Goal: Task Accomplishment & Management: Use online tool/utility

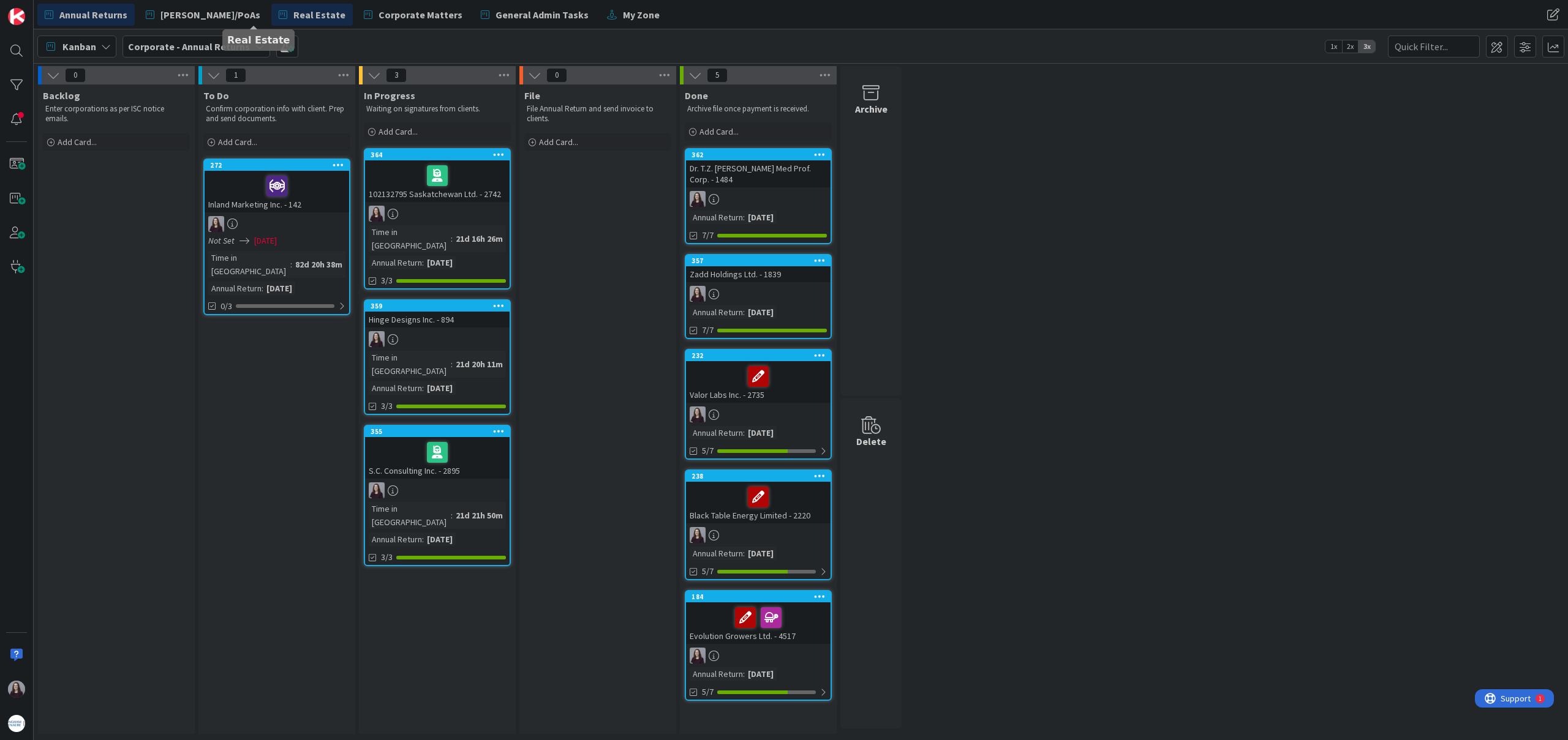
click at [293, 17] on span "Real Estate" at bounding box center [319, 15] width 52 height 15
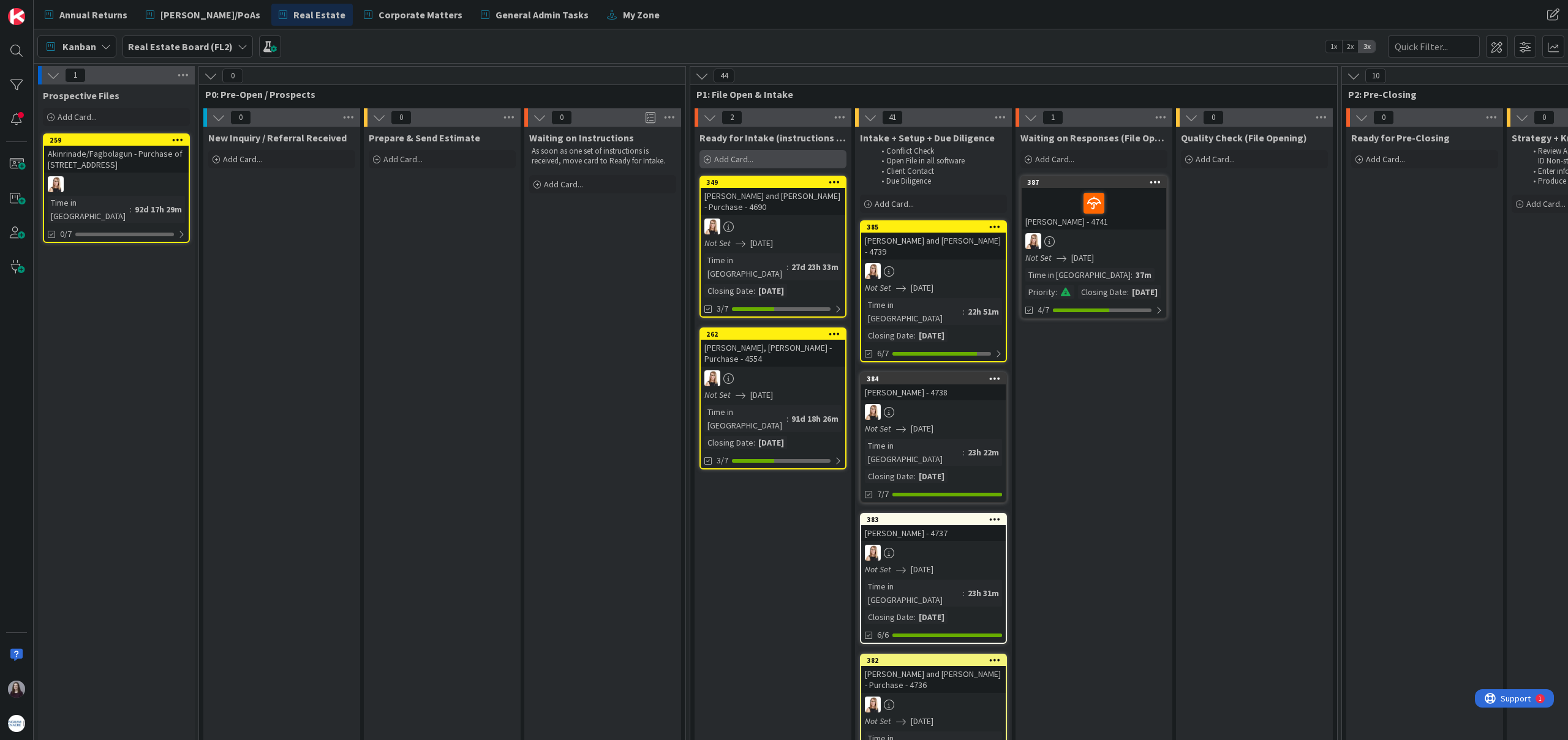
click at [764, 158] on div "Add Card..." at bounding box center [772, 159] width 147 height 18
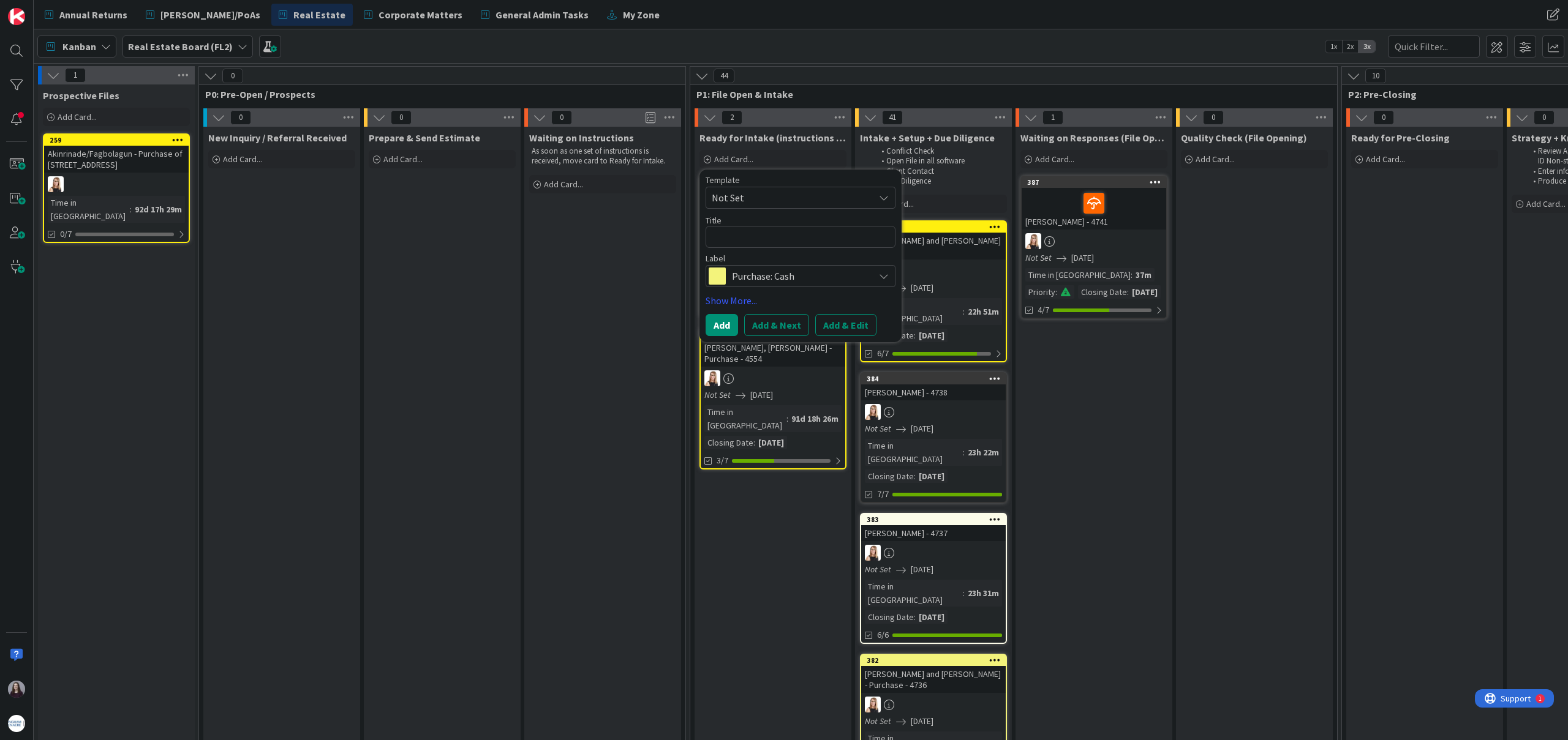
click at [838, 201] on span "Not Set" at bounding box center [788, 198] width 153 height 16
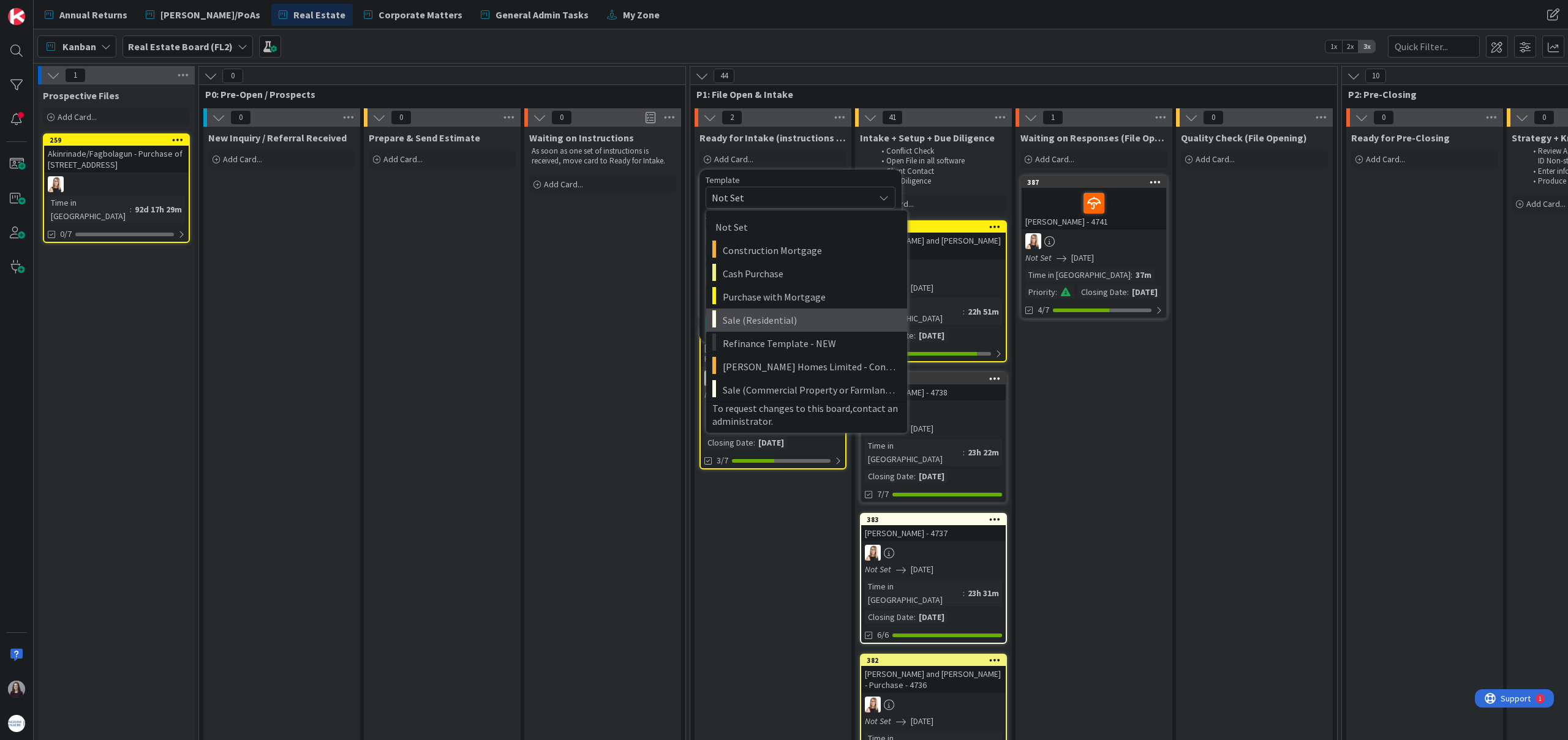
click at [830, 315] on span "Sale (Residential)" at bounding box center [810, 320] width 175 height 16
type textarea "x"
type textarea "Sale (Residential)"
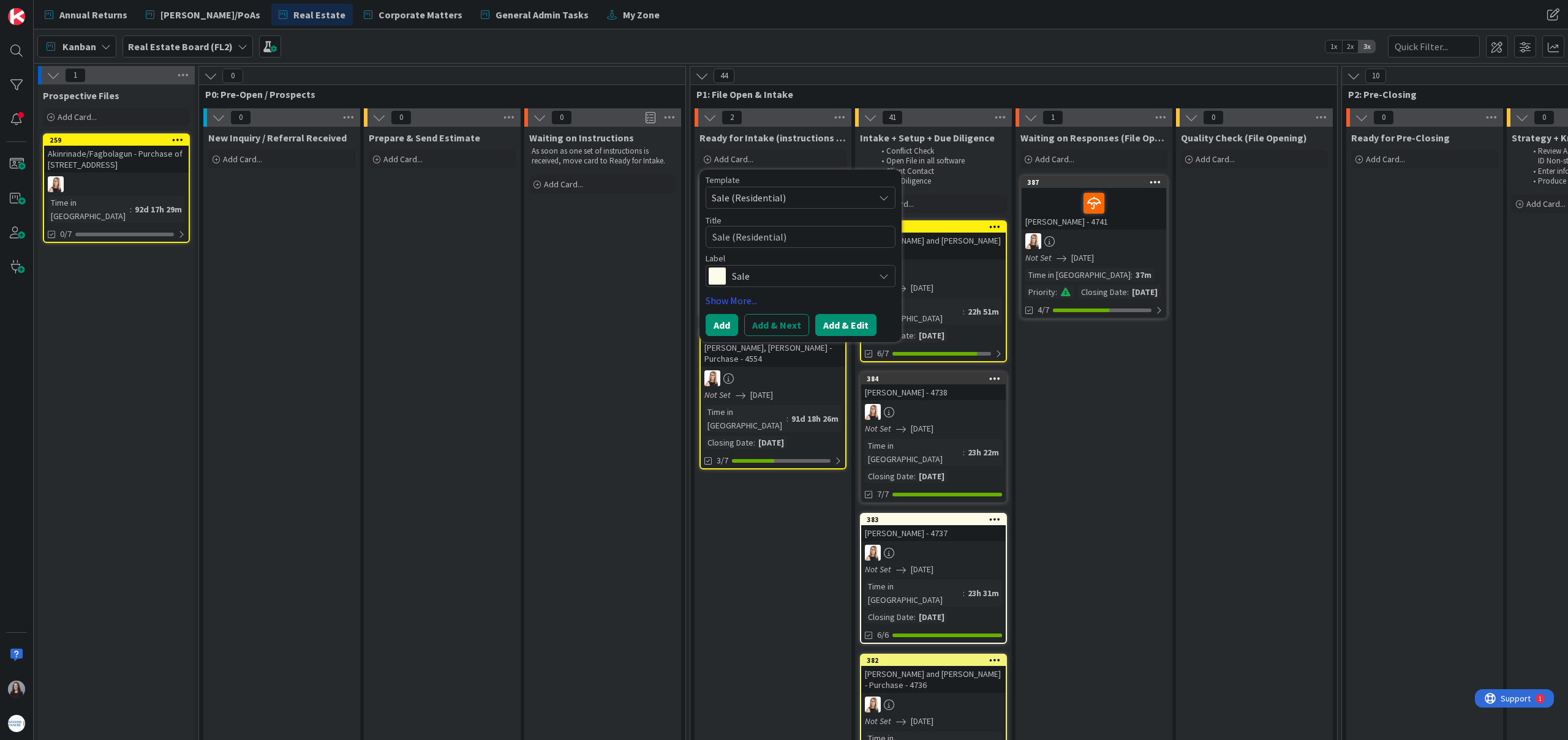
click at [841, 318] on button "Add & Edit" at bounding box center [846, 325] width 61 height 22
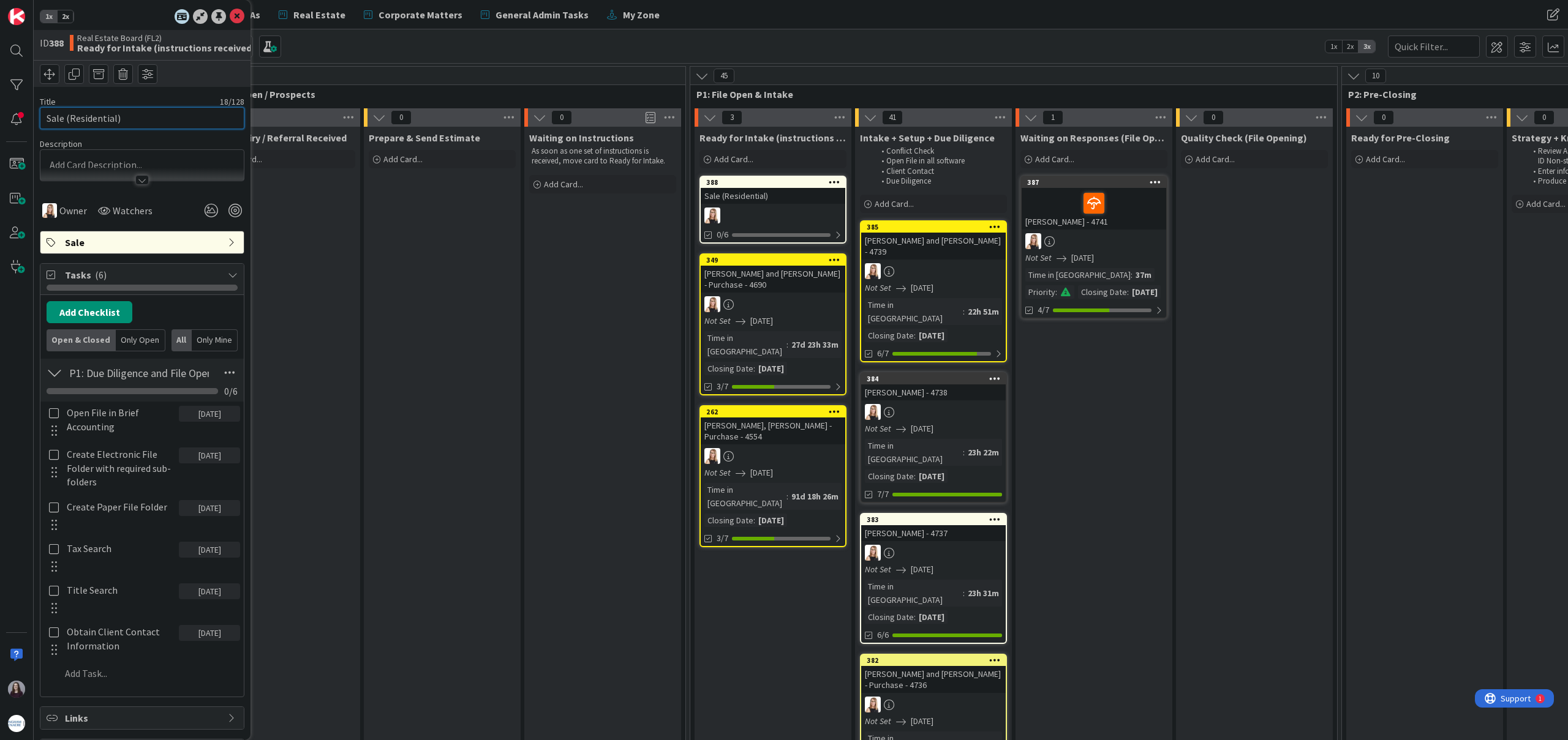
drag, startPoint x: 167, startPoint y: 118, endPoint x: 44, endPoint y: 119, distance: 123.0
click at [38, 119] on div "1x 2x ID 388 Real Estate Board (FL2) Ready for Intake (instructions received) T…" at bounding box center [142, 370] width 217 height 740
type input "[PERSON_NAME] - Sale - 4743"
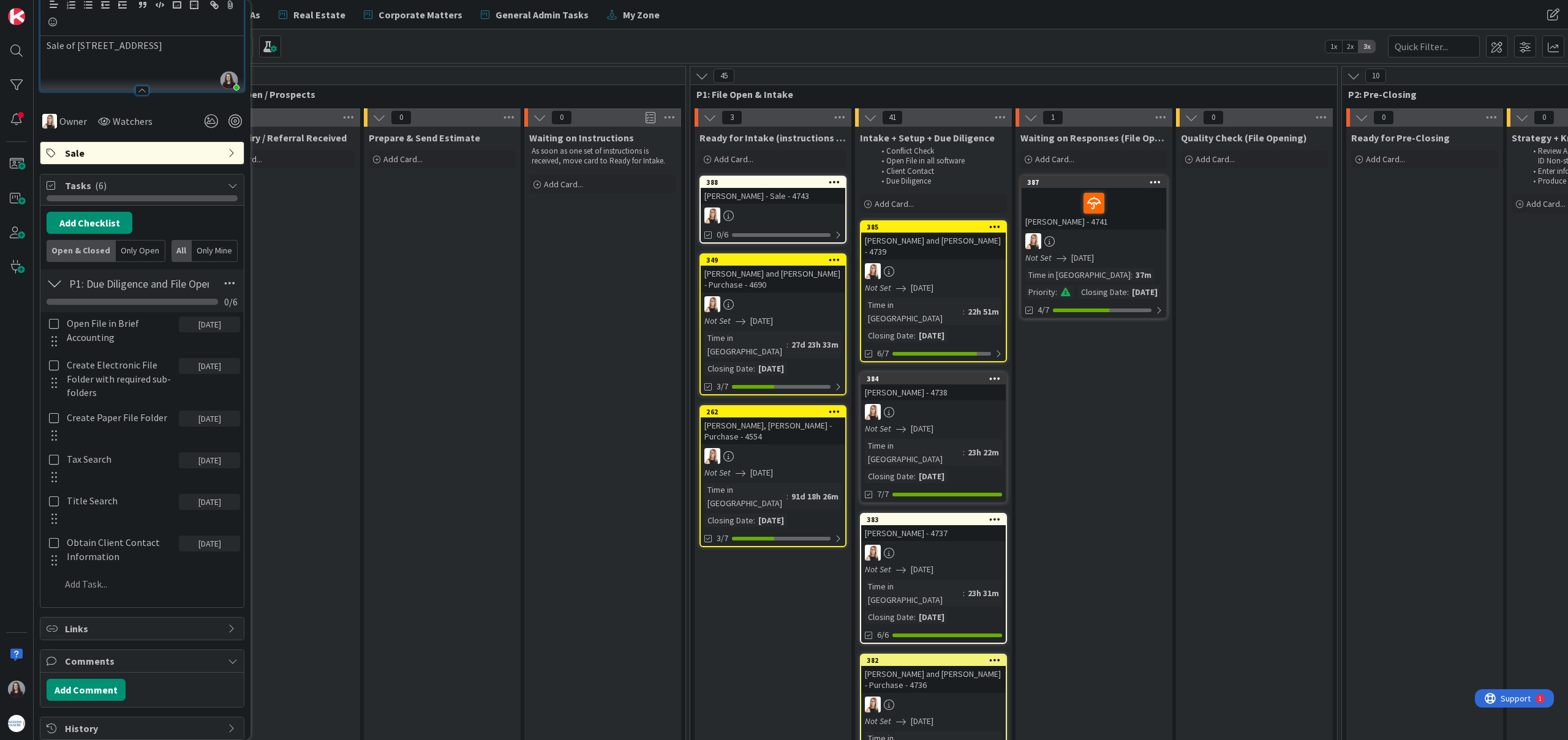
scroll to position [190, 0]
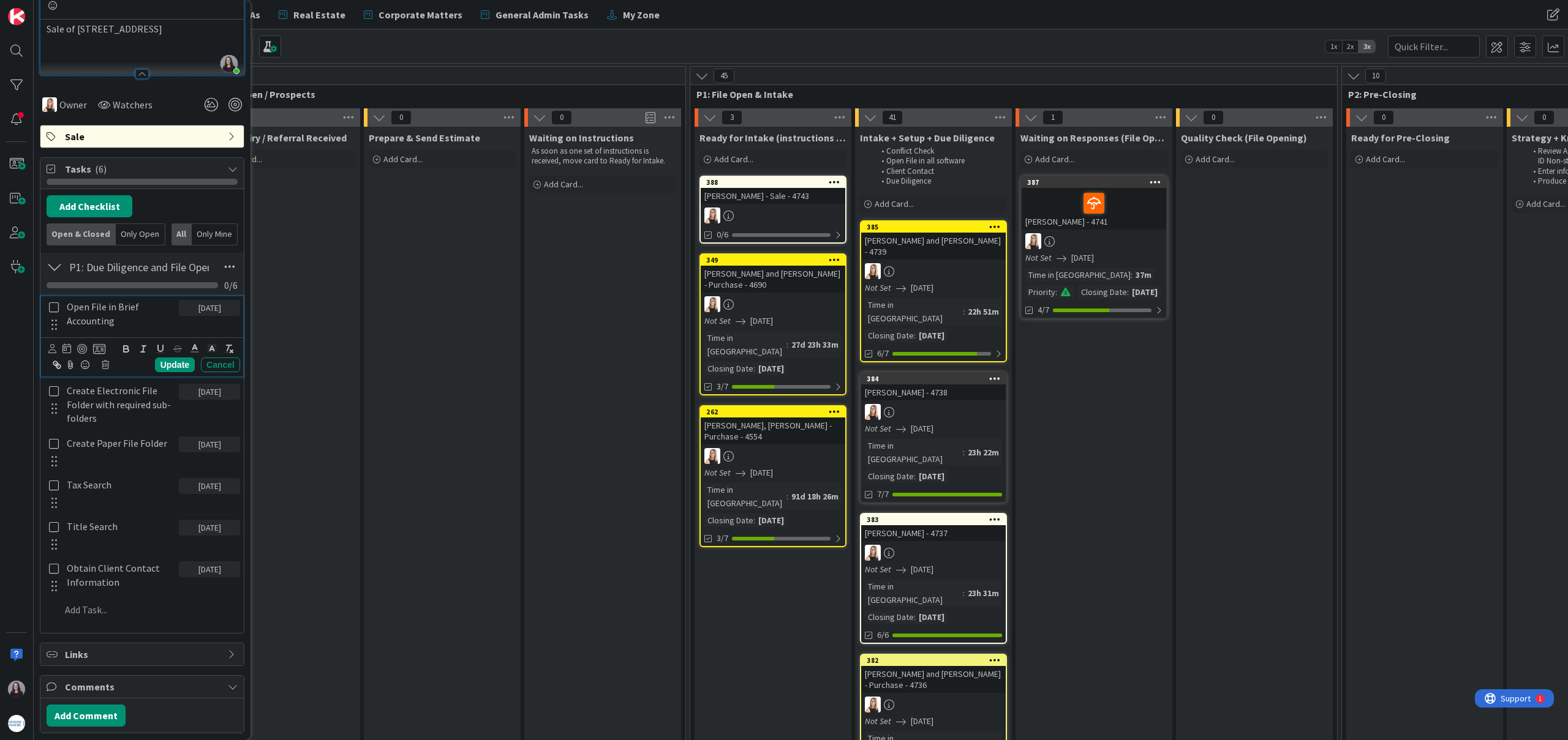
click at [50, 307] on icon at bounding box center [54, 307] width 10 height 11
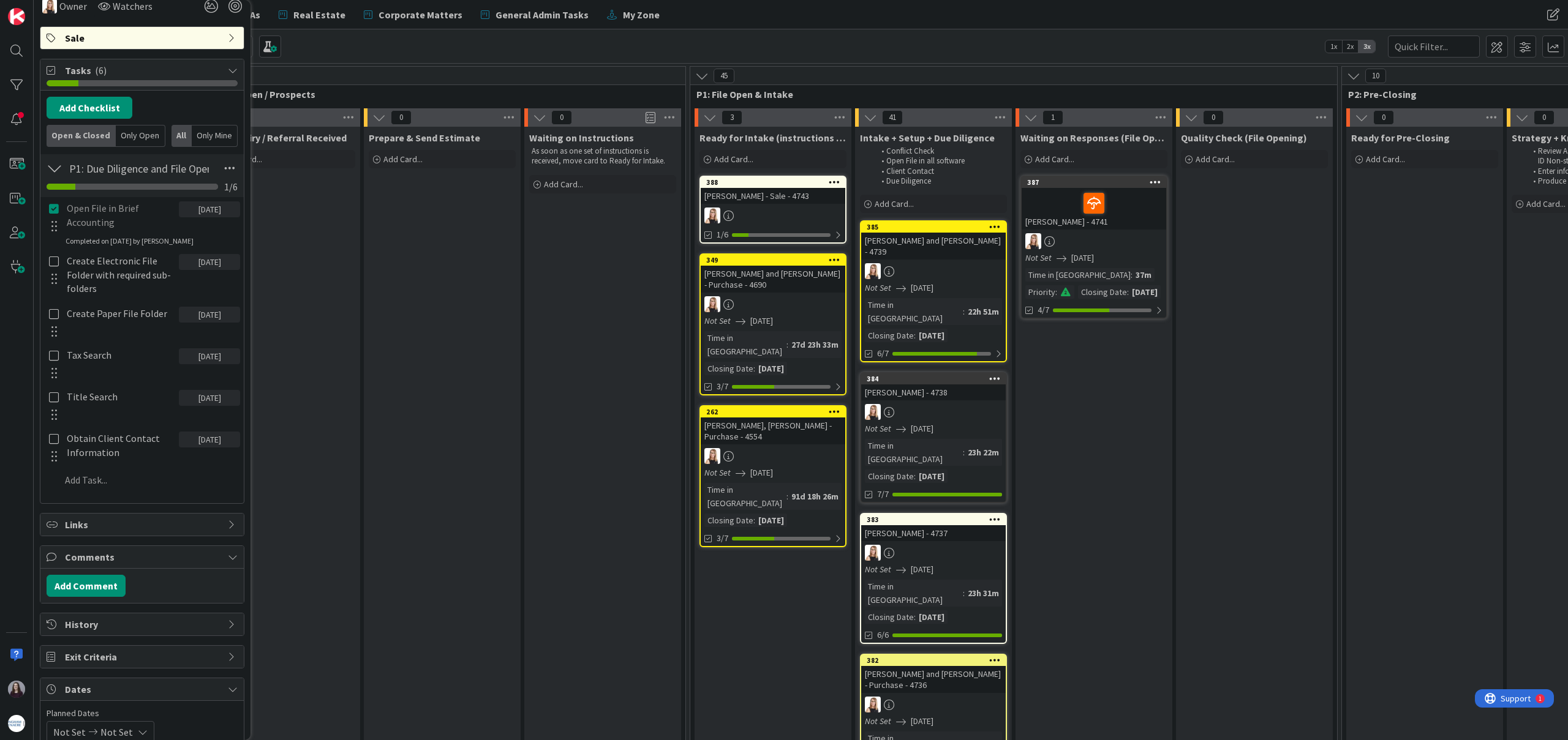
scroll to position [290, 0]
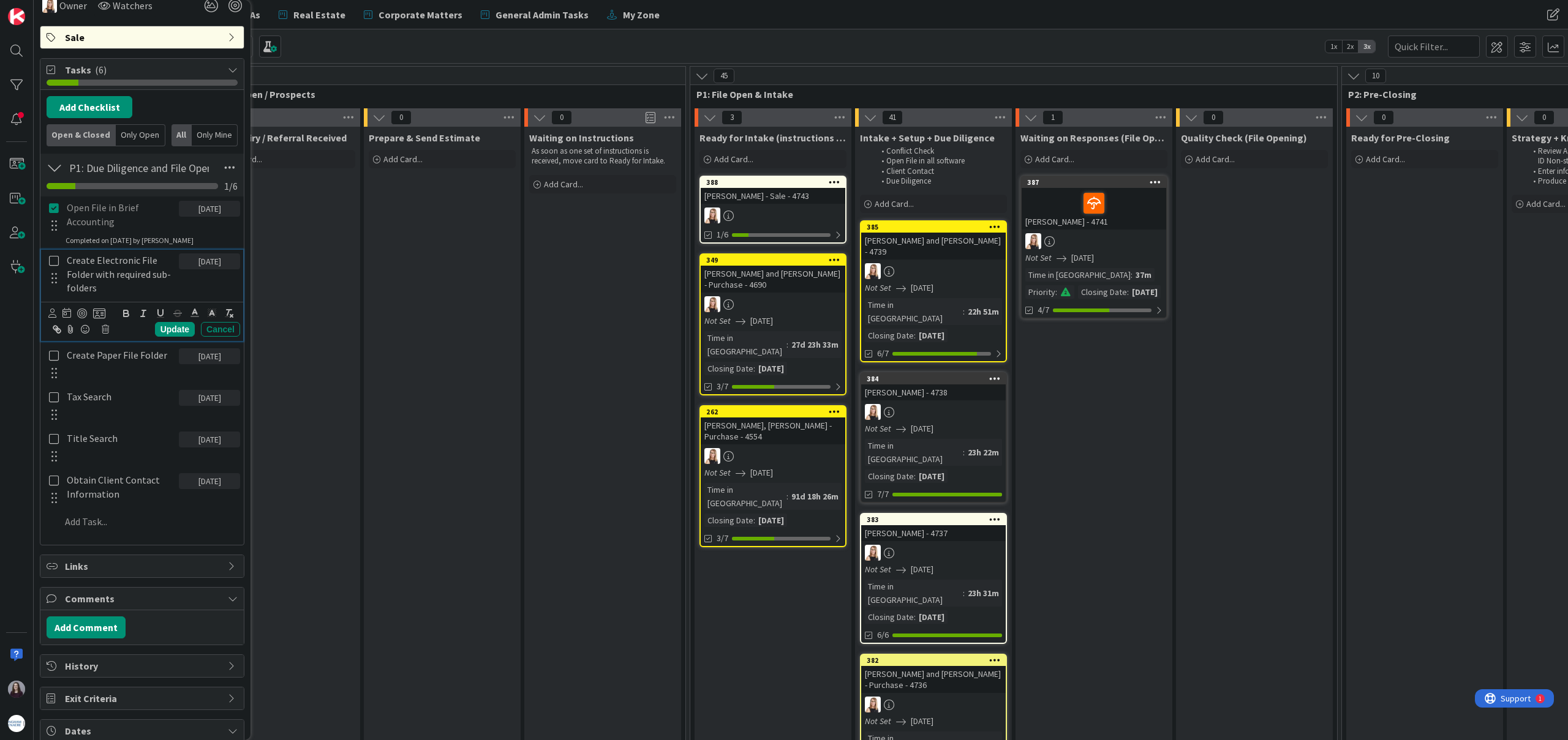
click at [54, 261] on icon at bounding box center [54, 261] width 10 height 11
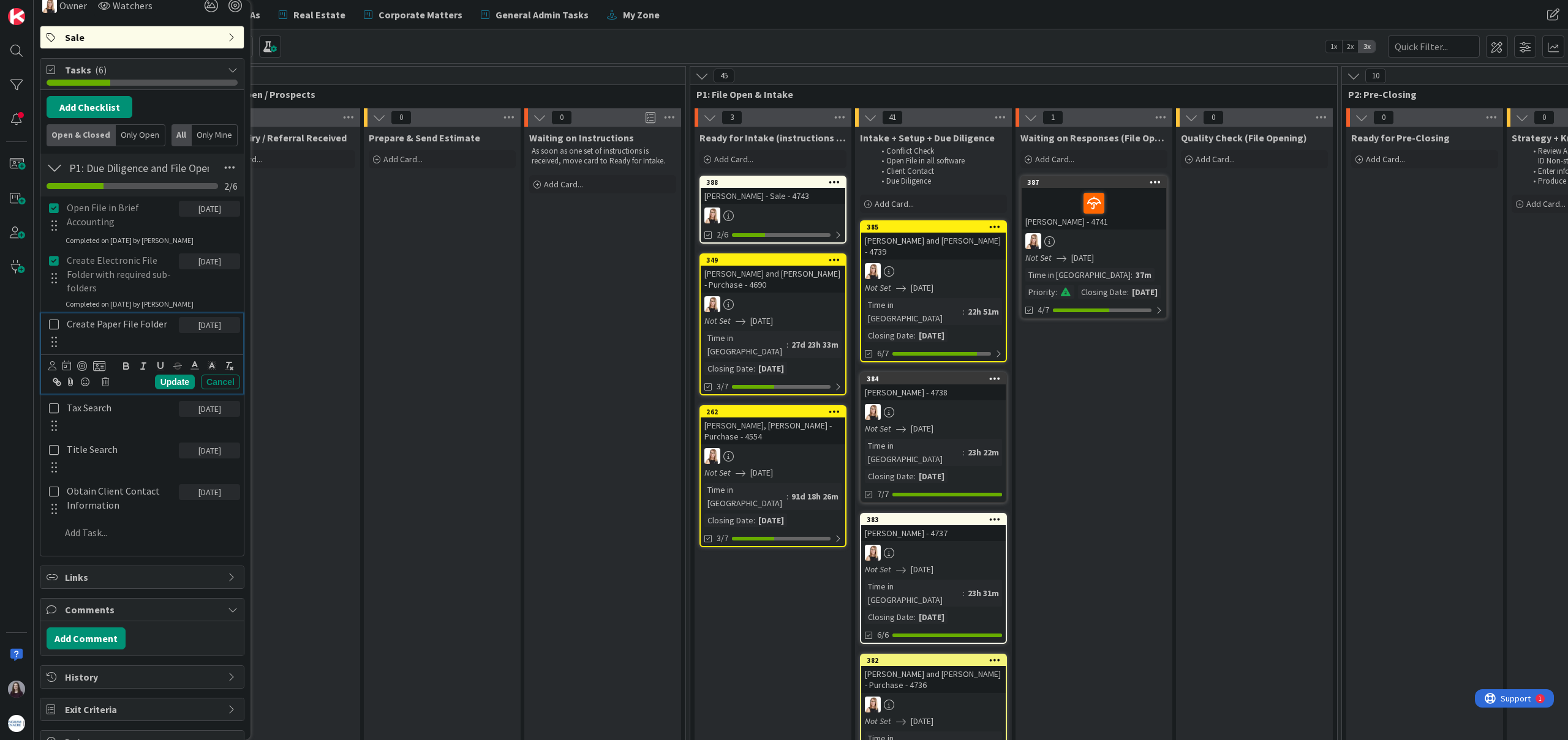
click at [54, 324] on icon at bounding box center [54, 324] width 10 height 11
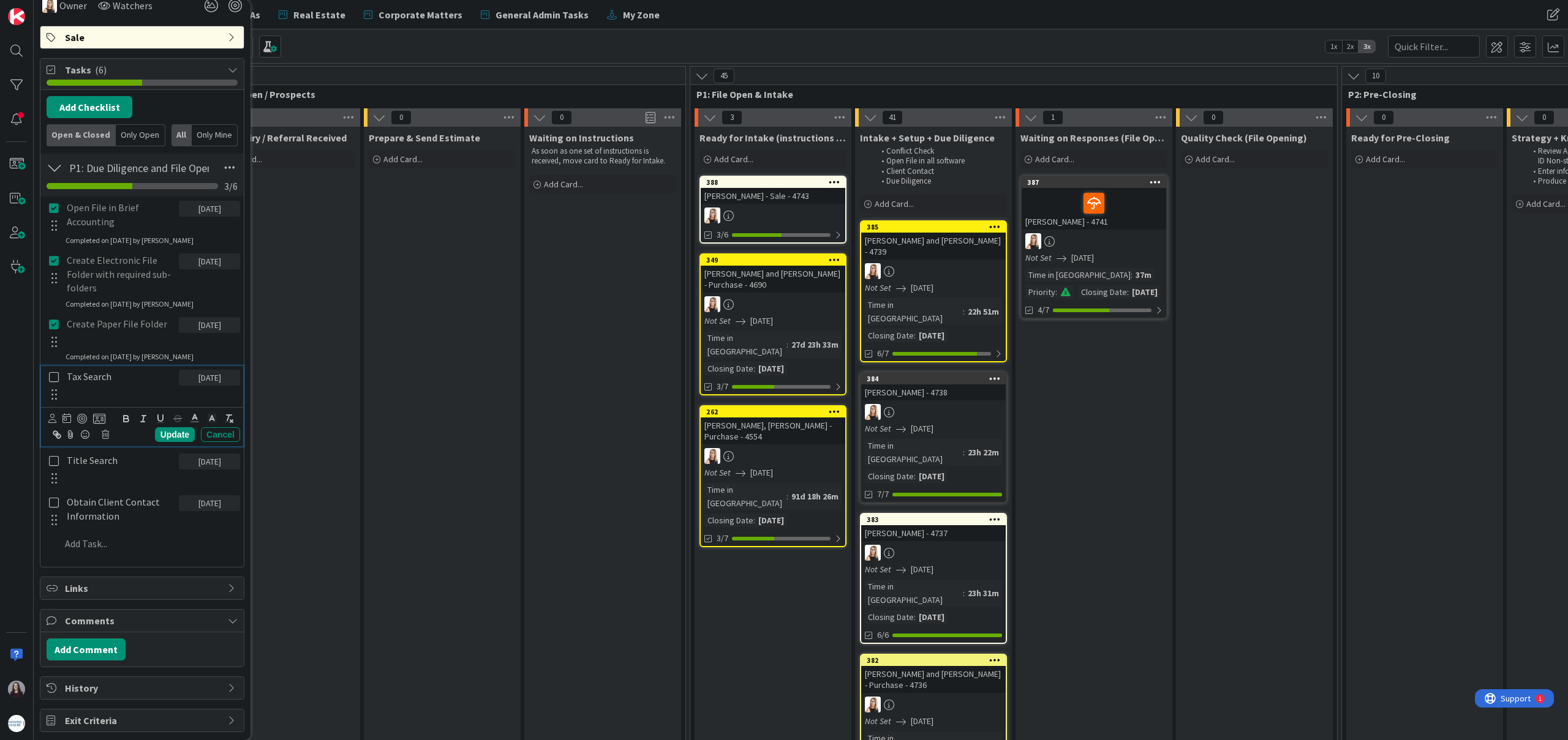
click at [53, 379] on icon at bounding box center [54, 377] width 10 height 11
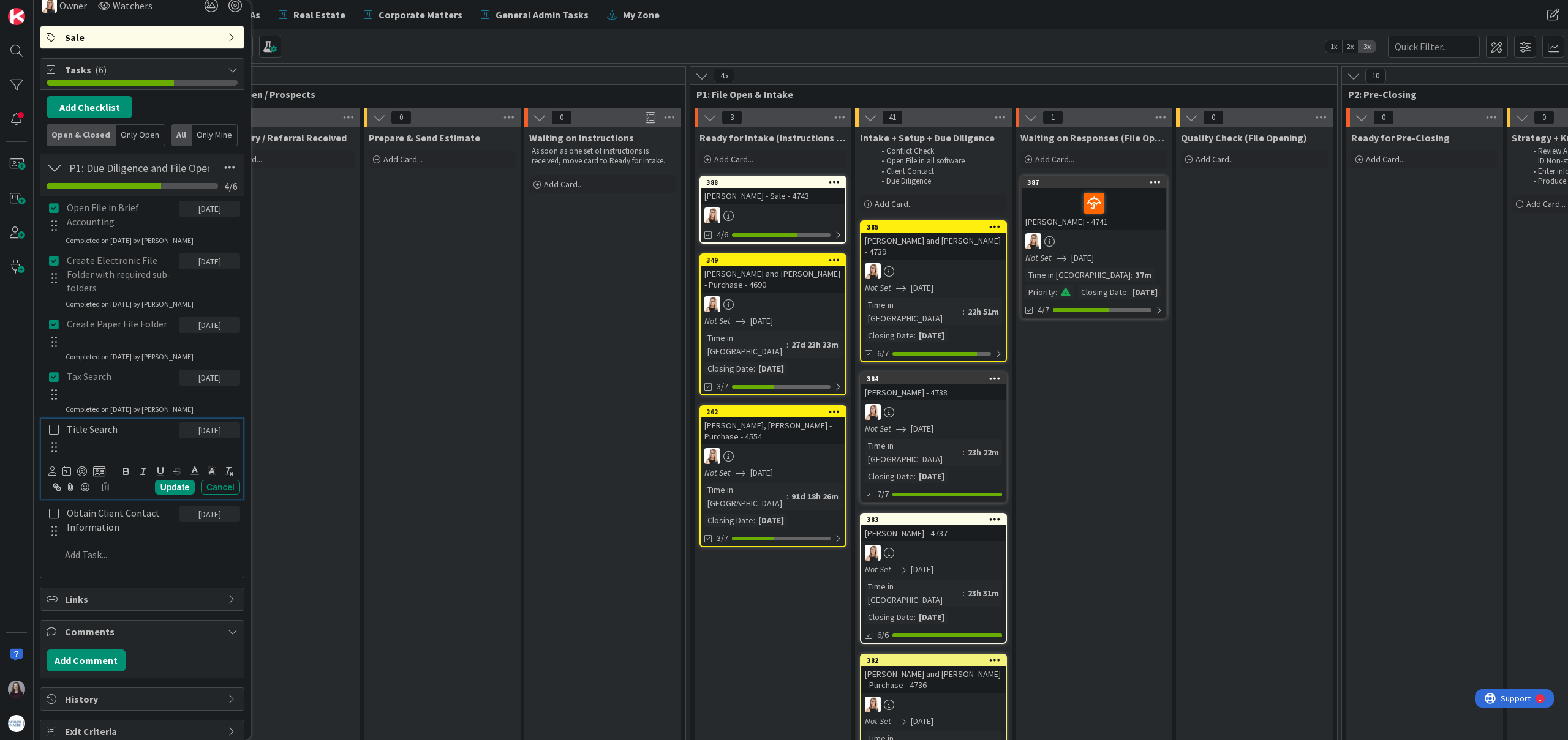
click at [55, 432] on icon at bounding box center [54, 429] width 10 height 11
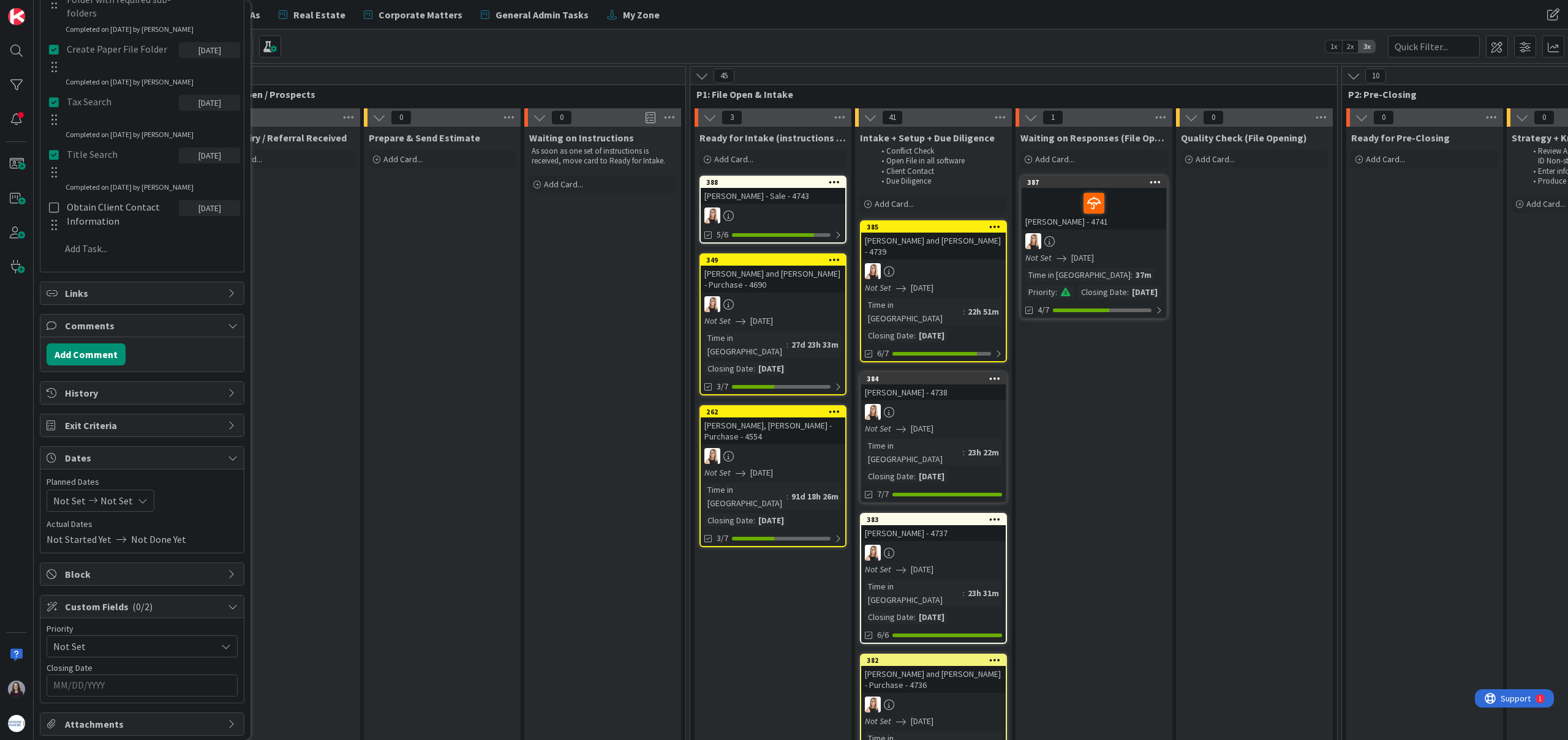
scroll to position [635, 0]
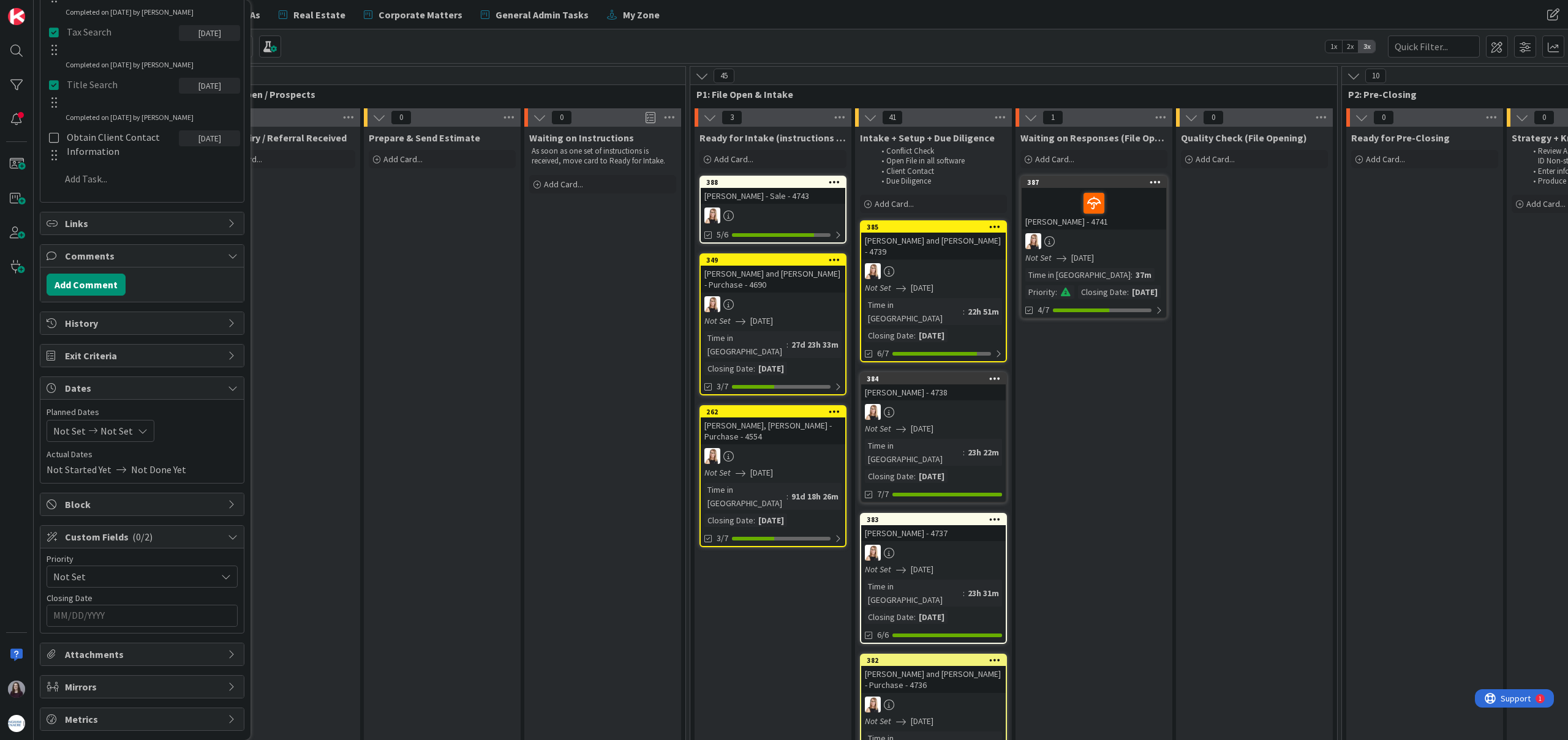
click at [127, 427] on span "Not Set" at bounding box center [116, 432] width 33 height 15
click at [217, 471] on icon "Move forward to switch to the next month." at bounding box center [216, 470] width 12 height 12
click at [142, 515] on td "1" at bounding box center [144, 514] width 23 height 23
type input "[DATE]"
click at [142, 515] on td "1" at bounding box center [144, 514] width 23 height 23
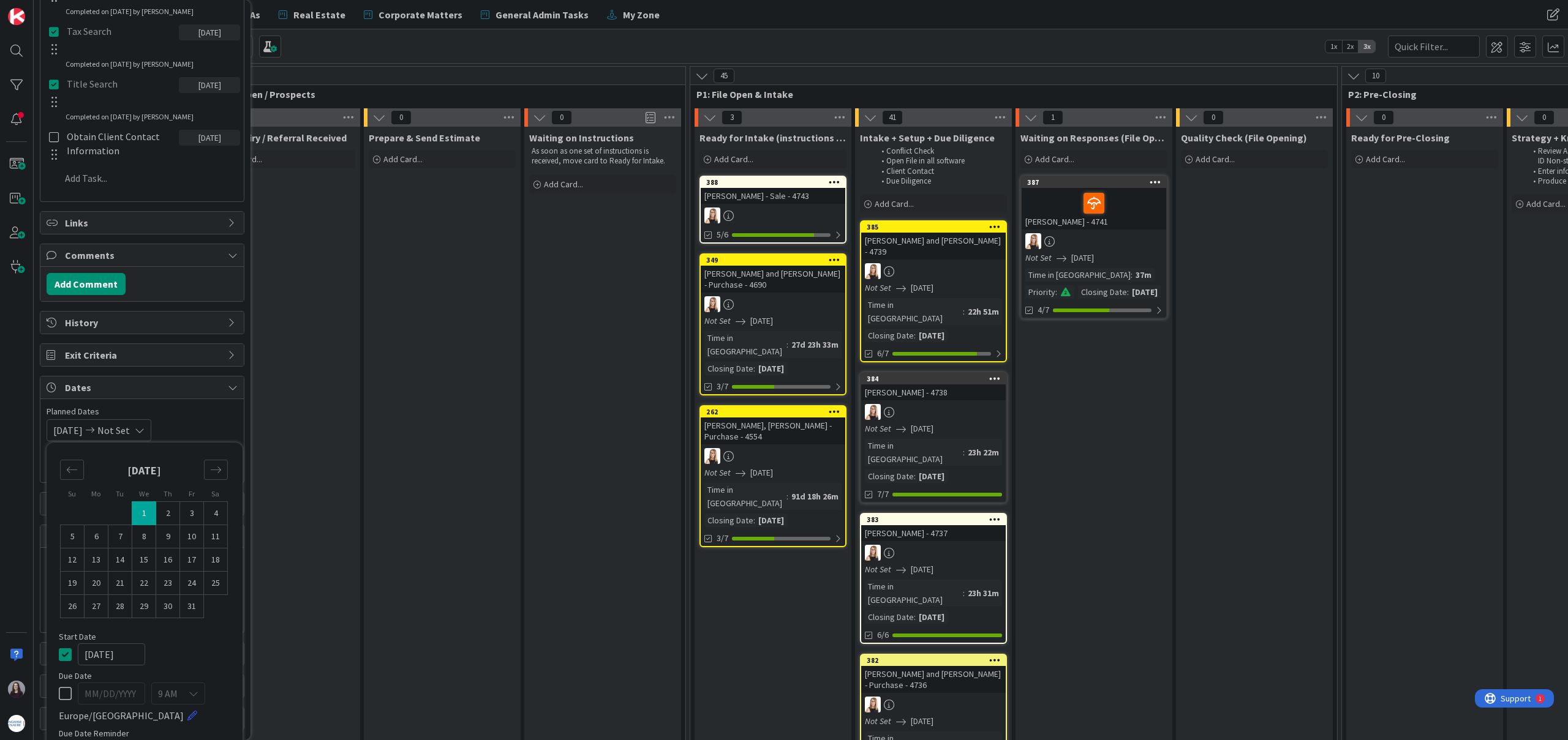
type input "[DATE]"
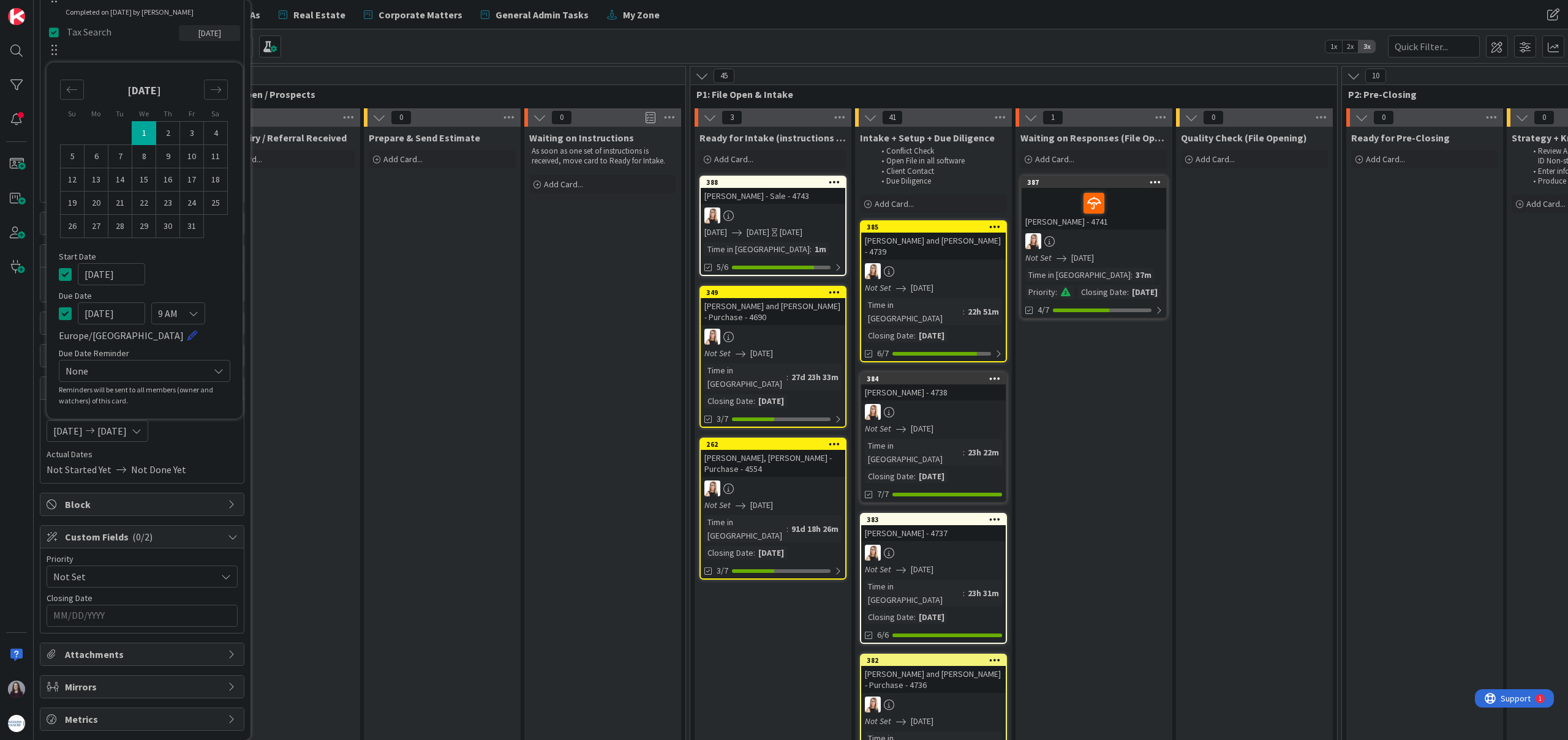
click at [63, 272] on icon at bounding box center [65, 275] width 13 height 15
click at [148, 619] on input "MM/DD/YYYY" at bounding box center [142, 616] width 178 height 21
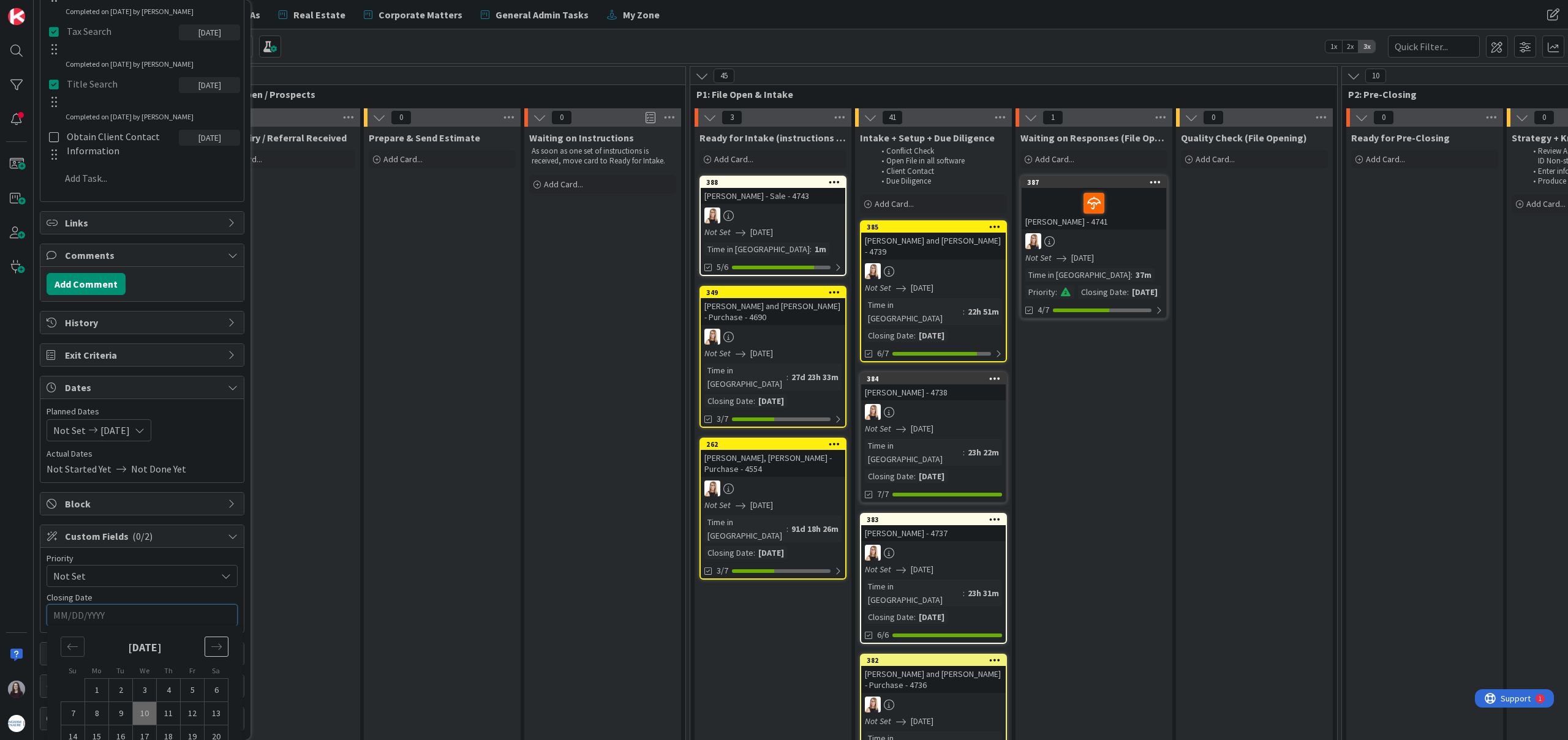
click at [215, 644] on icon "Move forward to switch to the next month." at bounding box center [216, 647] width 12 height 12
click at [146, 686] on td "1" at bounding box center [145, 691] width 23 height 23
type input "[DATE]"
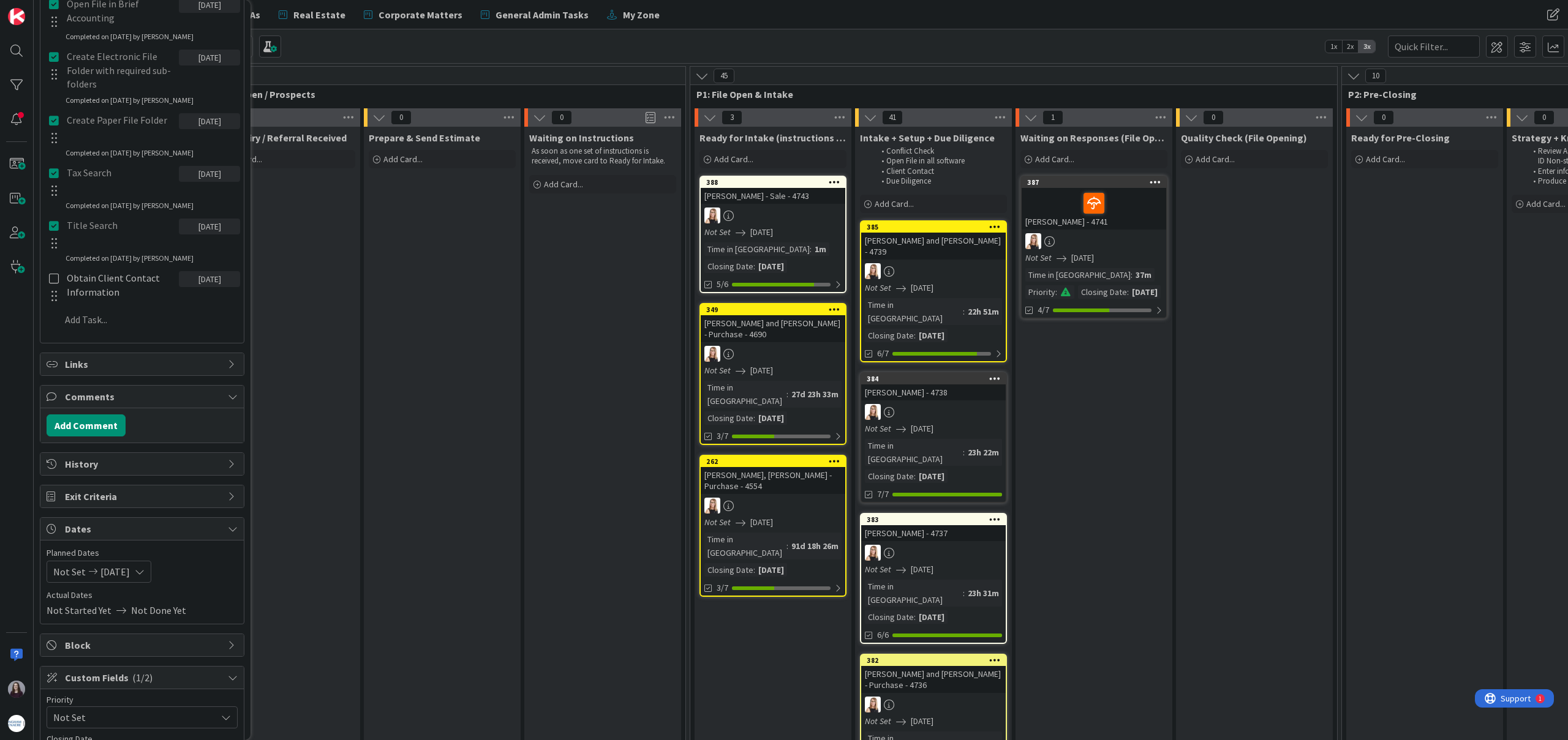
scroll to position [0, 0]
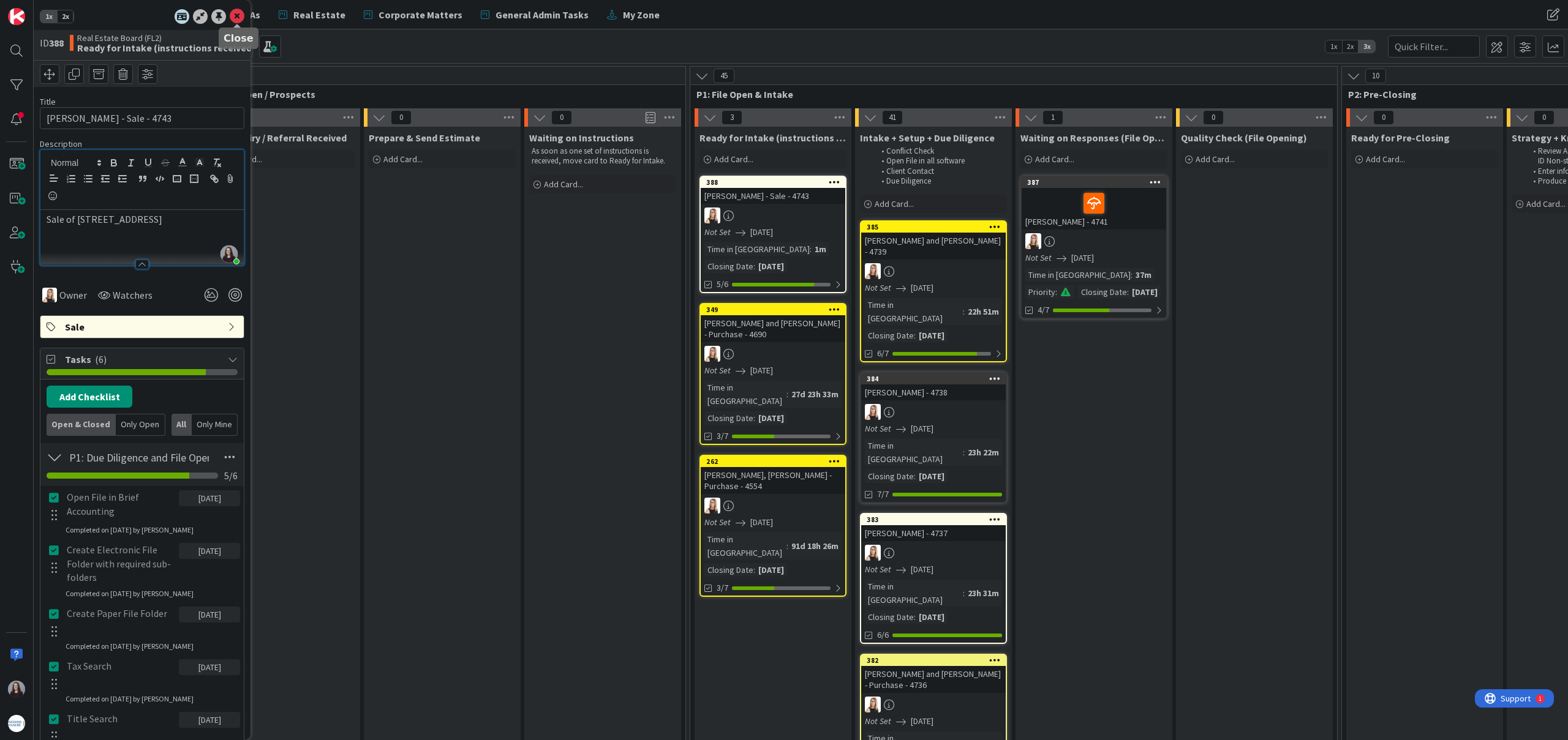
click at [236, 16] on icon at bounding box center [237, 17] width 15 height 15
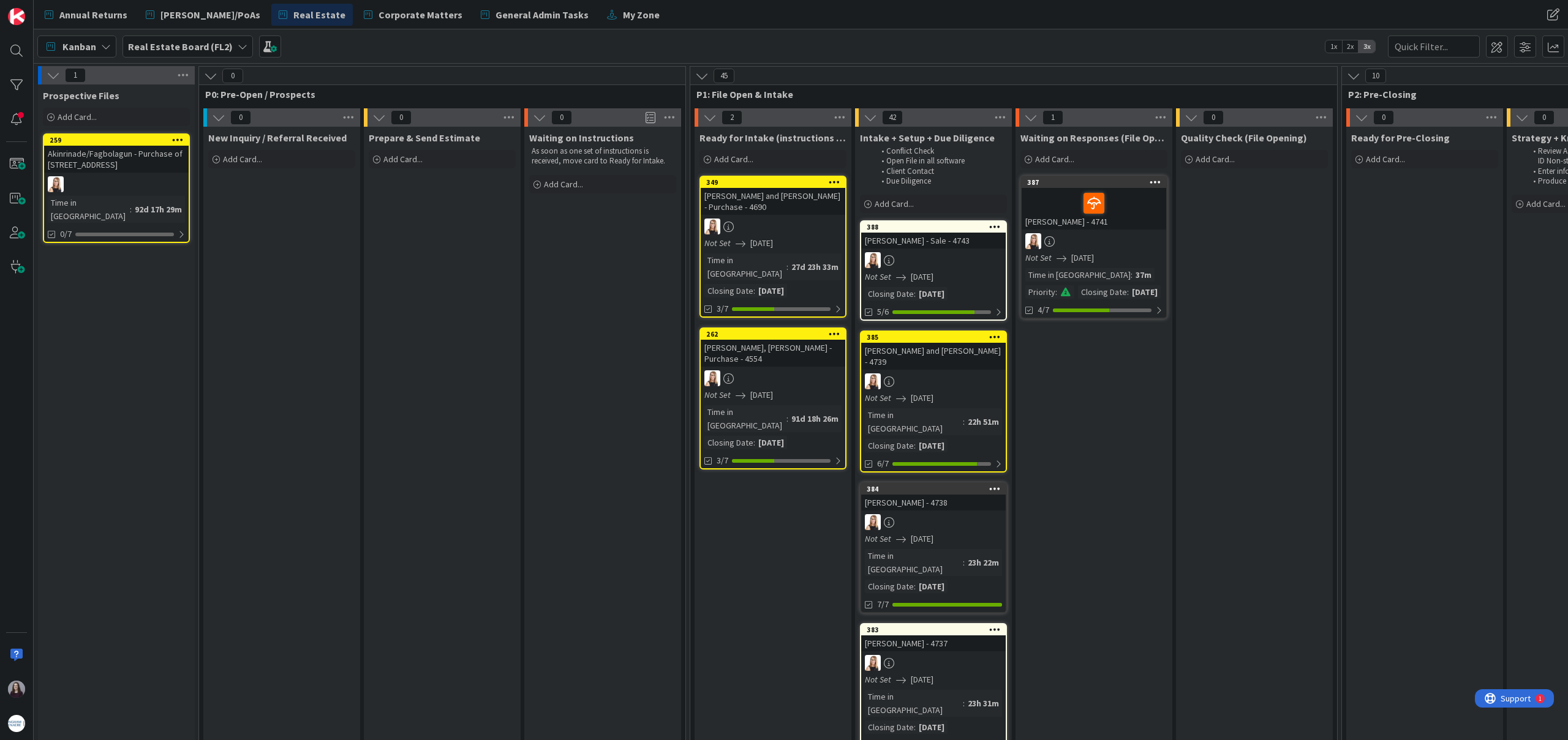
drag, startPoint x: 762, startPoint y: 179, endPoint x: 1043, endPoint y: 8, distance: 328.9
click at [96, 12] on span "Annual Returns" at bounding box center [93, 15] width 68 height 15
